Goal: Task Accomplishment & Management: Complete application form

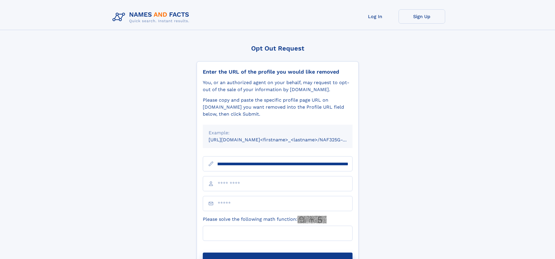
scroll to position [0, 63]
type input "**********"
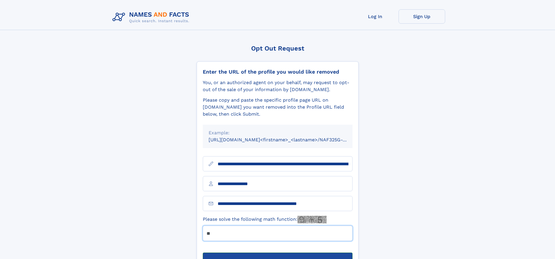
type input "**"
click at [278, 252] on button "Submit Opt Out Request" at bounding box center [278, 261] width 150 height 19
